Goal: Task Accomplishment & Management: Manage account settings

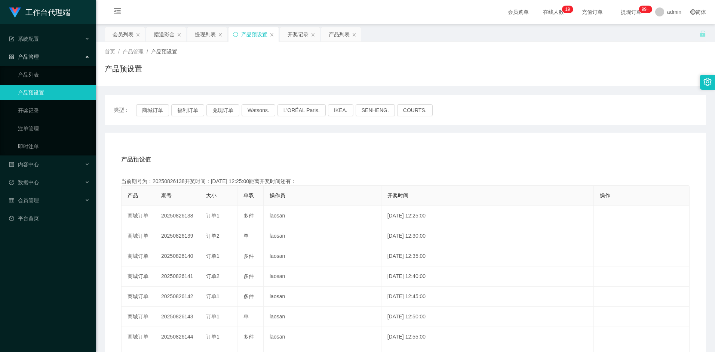
click at [612, 71] on div "产品预设置" at bounding box center [405, 71] width 601 height 17
click at [28, 89] on link "产品预设置" at bounding box center [54, 92] width 72 height 15
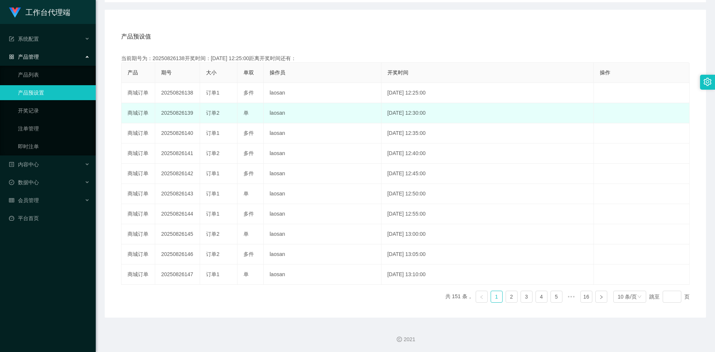
scroll to position [123, 0]
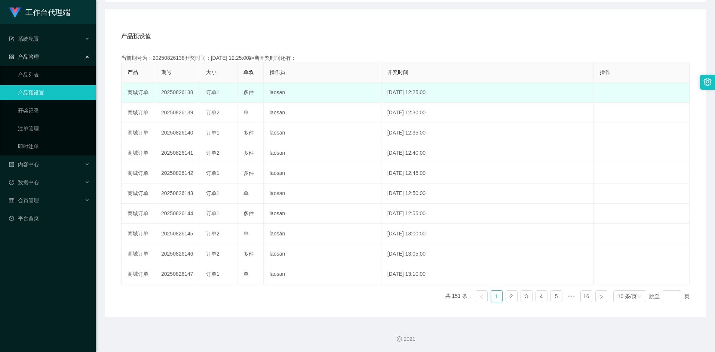
click at [619, 94] on td "编 辑 限制投注" at bounding box center [642, 93] width 96 height 20
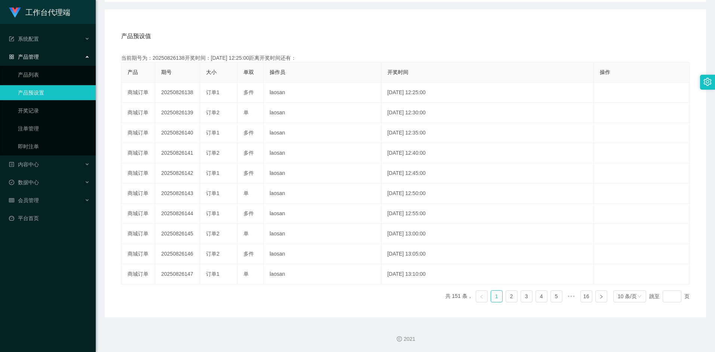
drag, startPoint x: 619, startPoint y: 95, endPoint x: 563, endPoint y: 56, distance: 68.5
click at [563, 56] on div "当前期号为：20250826138开奖时间：2025-08-26 12:25:00距离开奖时间还有：" at bounding box center [405, 58] width 568 height 8
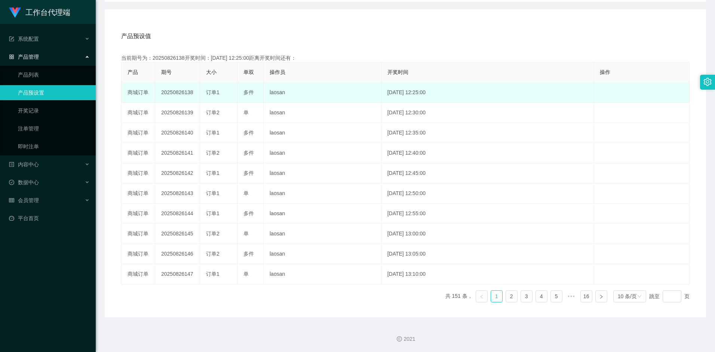
click at [438, 94] on td "2025-08-26 12:25:00" at bounding box center [487, 93] width 212 height 20
click at [152, 95] on td "商城订单" at bounding box center [139, 93] width 34 height 20
click at [412, 94] on td "2025-08-26 12:25:00" at bounding box center [487, 93] width 212 height 20
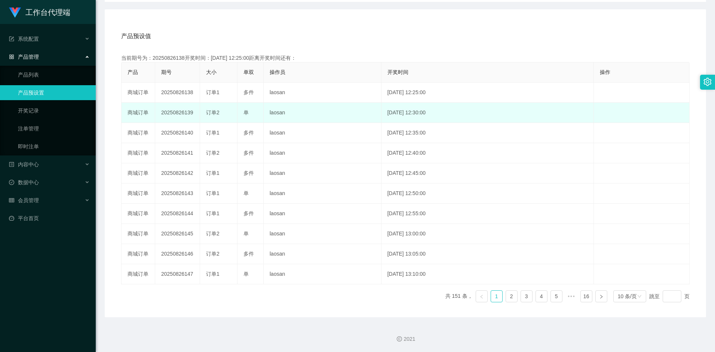
click at [431, 118] on td "2025-08-26 12:30:00" at bounding box center [487, 113] width 212 height 20
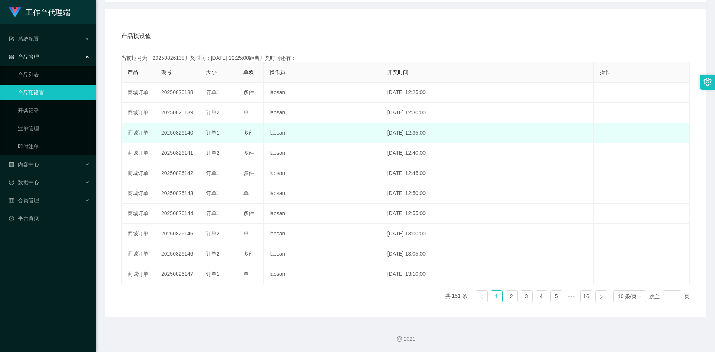
click at [405, 135] on td "2025-08-26 12:35:00" at bounding box center [487, 133] width 212 height 20
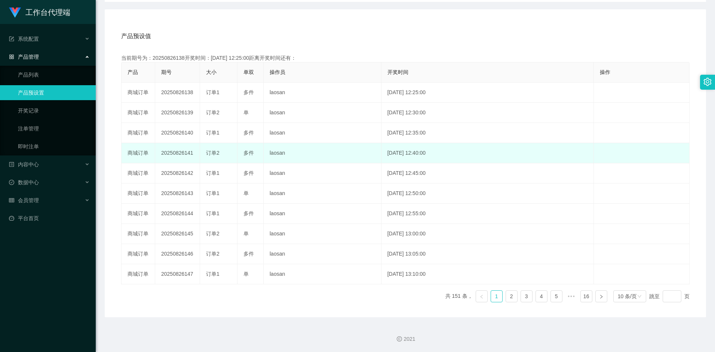
click at [407, 154] on td "2025-08-26 12:40:00" at bounding box center [487, 153] width 212 height 20
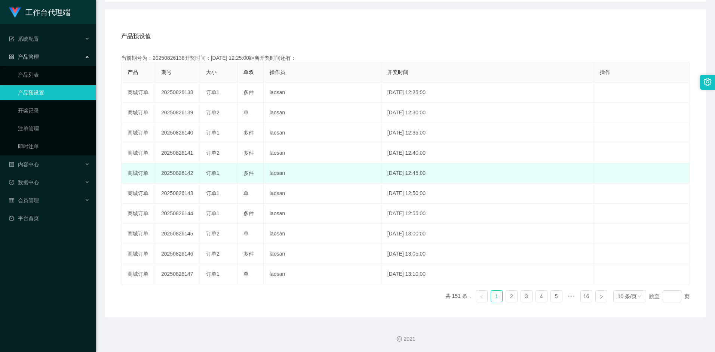
click at [411, 175] on td "[DATE] 12:45:00" at bounding box center [487, 173] width 212 height 20
drag, startPoint x: 408, startPoint y: 174, endPoint x: 418, endPoint y: 174, distance: 10.1
click at [418, 174] on td "[DATE] 12:45:00" at bounding box center [487, 173] width 212 height 20
drag, startPoint x: 418, startPoint y: 174, endPoint x: 398, endPoint y: 175, distance: 19.8
click at [398, 175] on td "[DATE] 12:45:00" at bounding box center [487, 173] width 212 height 20
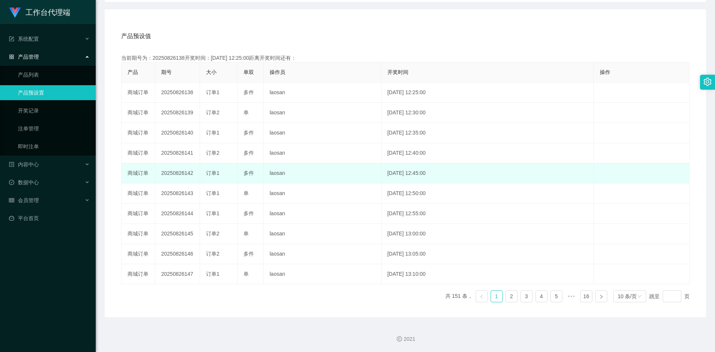
drag, startPoint x: 408, startPoint y: 175, endPoint x: 421, endPoint y: 175, distance: 13.5
click at [421, 175] on td "[DATE] 12:45:00" at bounding box center [487, 173] width 212 height 20
click at [411, 173] on td "[DATE] 12:45:00" at bounding box center [487, 173] width 212 height 20
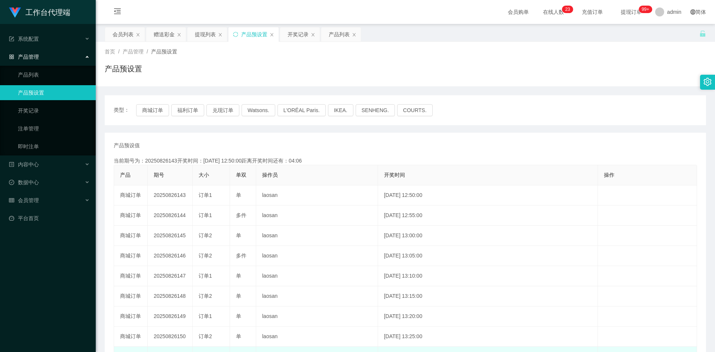
scroll to position [103, 0]
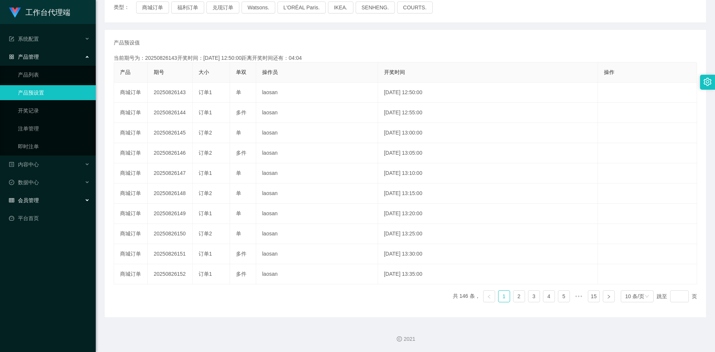
drag, startPoint x: 41, startPoint y: 202, endPoint x: 48, endPoint y: 198, distance: 8.4
click at [41, 203] on div "会员管理" at bounding box center [48, 200] width 96 height 15
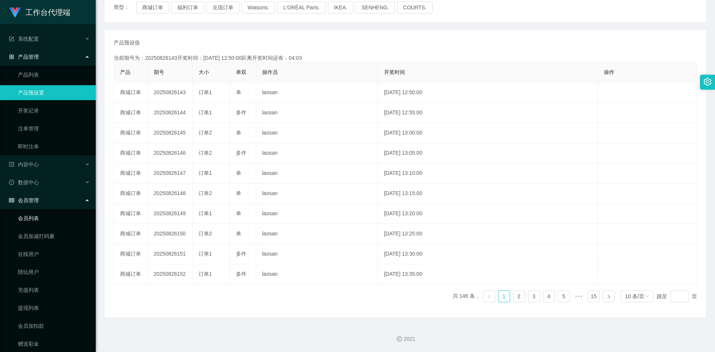
click at [34, 222] on link "会员列表" at bounding box center [54, 218] width 72 height 15
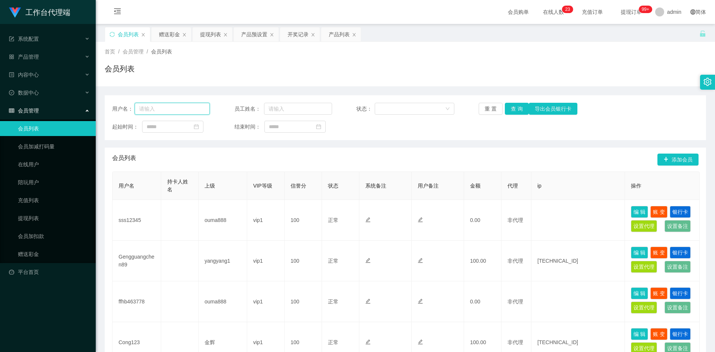
click at [167, 110] on input "text" at bounding box center [173, 109] width 76 height 12
type input "sss12345"
drag, startPoint x: 518, startPoint y: 106, endPoint x: 517, endPoint y: 112, distance: 6.2
click at [518, 106] on button "查 询" at bounding box center [517, 109] width 24 height 12
